Goal: Navigation & Orientation: Find specific page/section

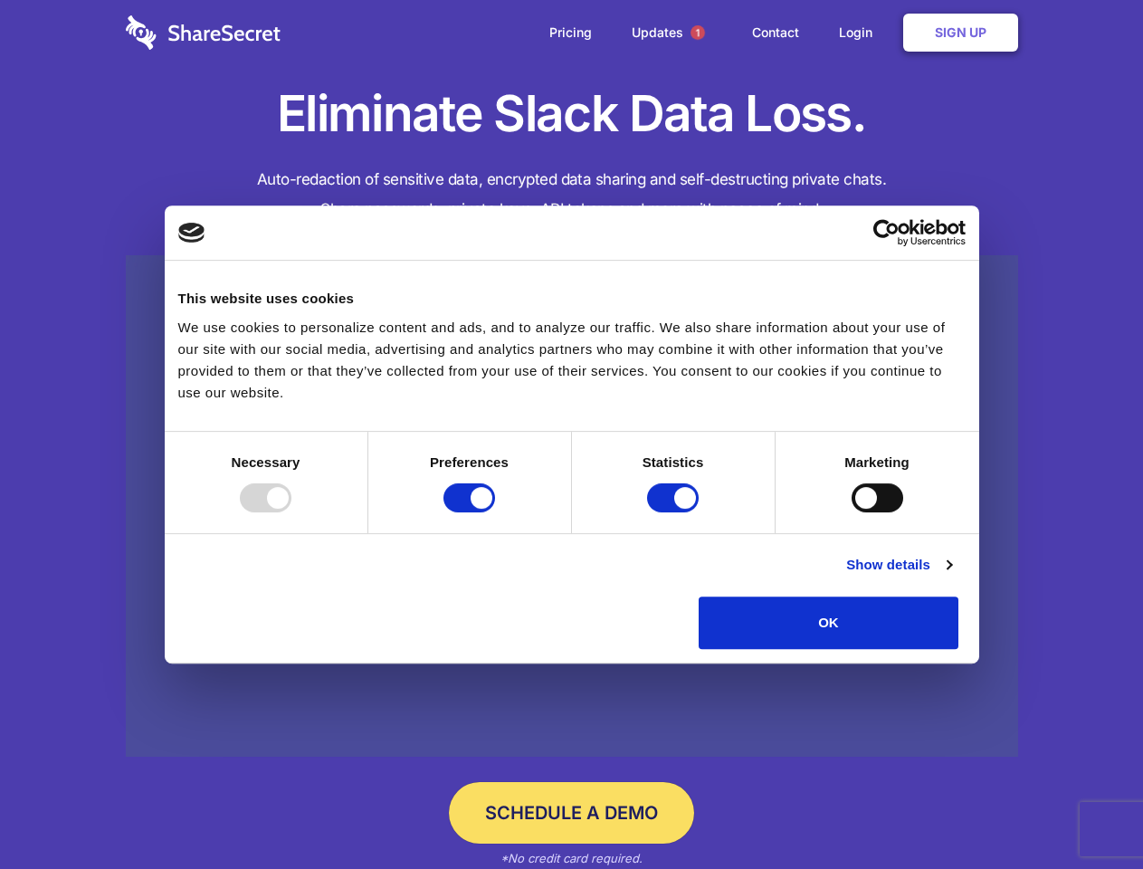
click at [291, 512] on div at bounding box center [266, 497] width 52 height 29
click at [495, 512] on input "Preferences" at bounding box center [469, 497] width 52 height 29
checkbox input "false"
click at [675, 512] on input "Statistics" at bounding box center [673, 497] width 52 height 29
checkbox input "false"
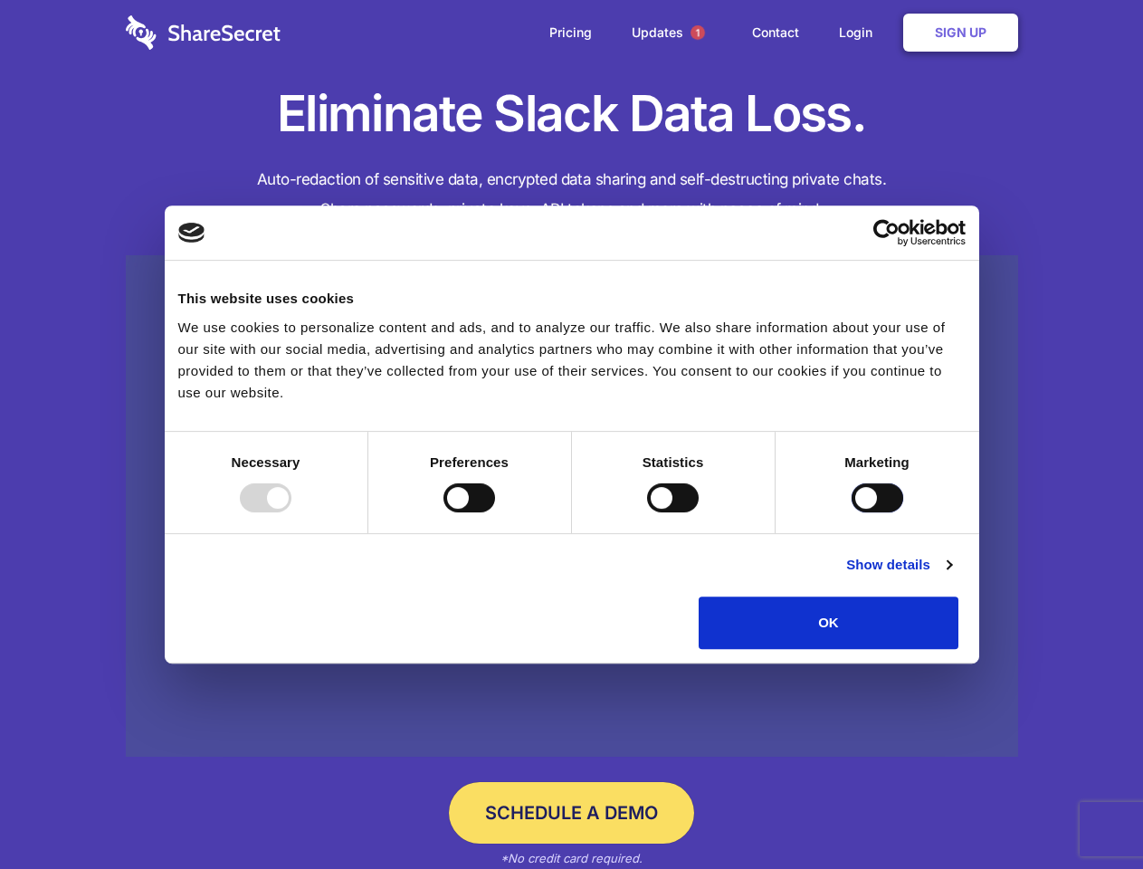
click at [852, 512] on input "Marketing" at bounding box center [878, 497] width 52 height 29
checkbox input "true"
click at [951, 576] on link "Show details" at bounding box center [898, 565] width 105 height 22
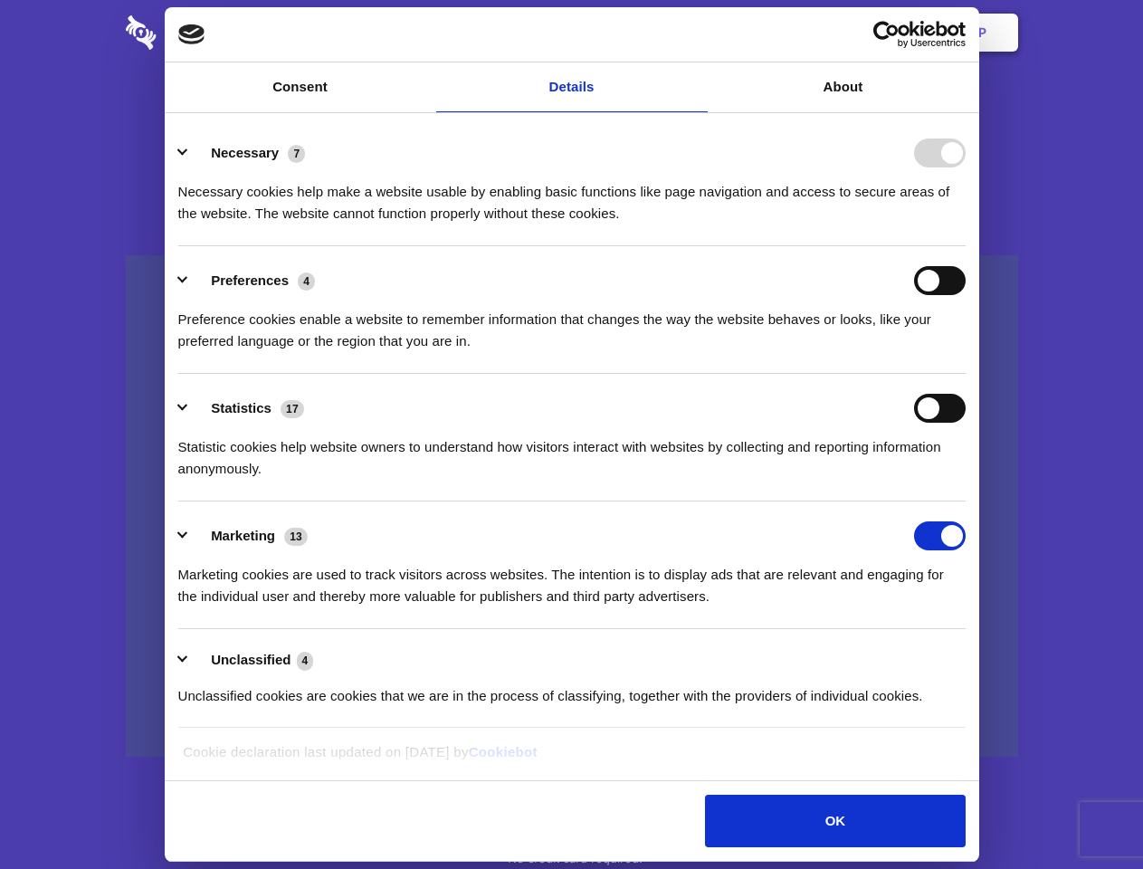
click at [966, 246] on li "Necessary 7 Necessary cookies help make a website usable by enabling basic func…" at bounding box center [571, 183] width 787 height 128
click at [697, 33] on span "1" at bounding box center [698, 32] width 14 height 14
